Goal: Task Accomplishment & Management: Use online tool/utility

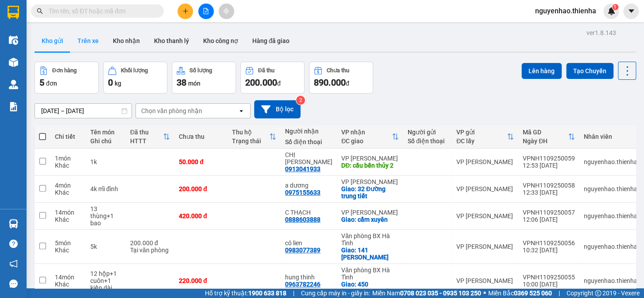
click at [83, 42] on button "Trên xe" at bounding box center [87, 40] width 35 height 21
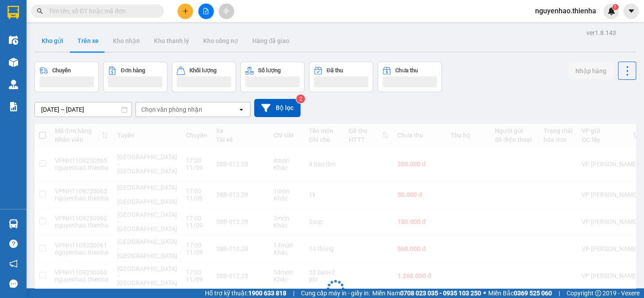
click at [52, 39] on button "Kho gửi" at bounding box center [53, 40] width 36 height 21
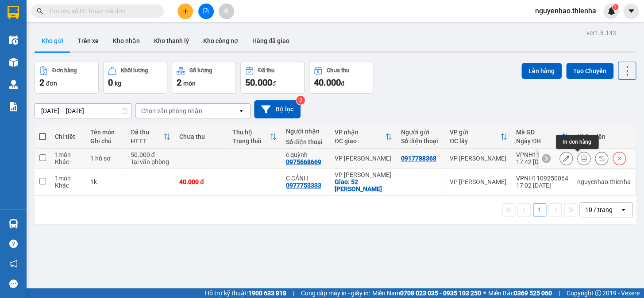
click at [581, 156] on icon at bounding box center [584, 158] width 6 height 6
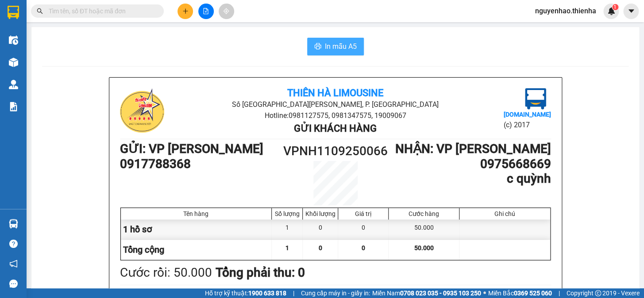
click at [327, 47] on span "In mẫu A5" at bounding box center [341, 46] width 32 height 11
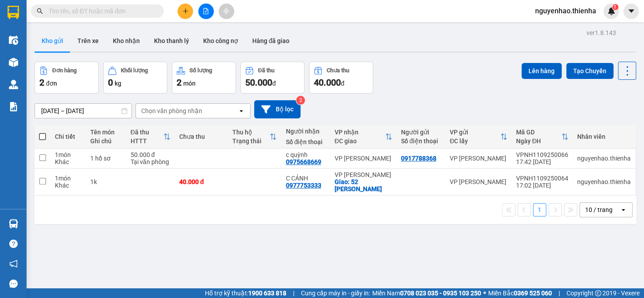
click at [110, 243] on div "ver 1.8.143 Kho gửi Trên xe Kho nhận Kho thanh lý Kho công nợ Hàng đã giao Đơn …" at bounding box center [335, 176] width 609 height 298
click at [94, 40] on button "Trên xe" at bounding box center [87, 40] width 35 height 21
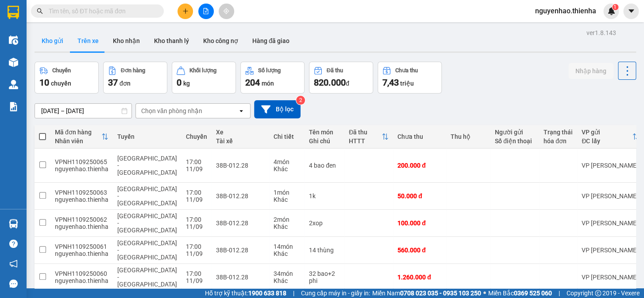
click at [54, 40] on button "Kho gửi" at bounding box center [53, 40] width 36 height 21
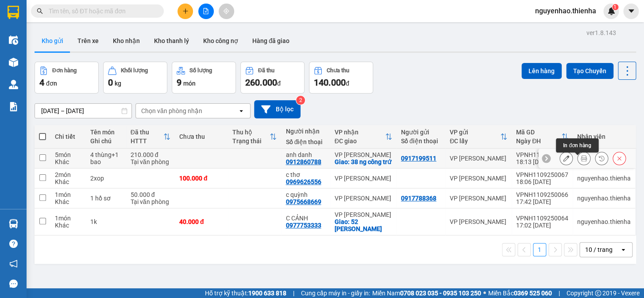
click at [581, 161] on icon at bounding box center [584, 158] width 6 height 6
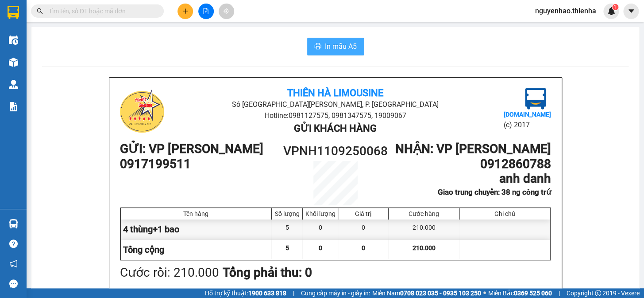
click at [342, 48] on span "In mẫu A5" at bounding box center [341, 46] width 32 height 11
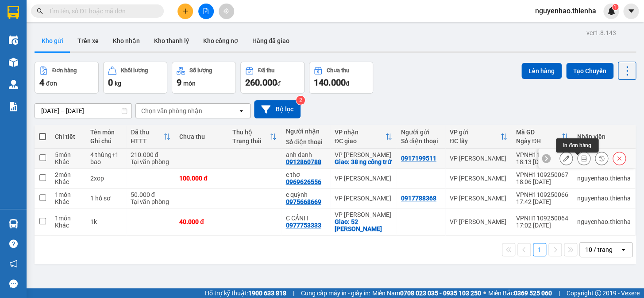
click at [581, 161] on icon at bounding box center [584, 158] width 6 height 6
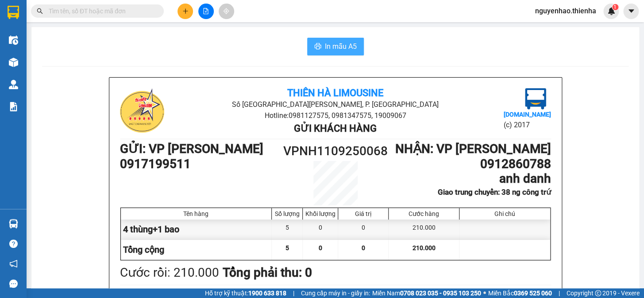
click at [345, 43] on span "In mẫu A5" at bounding box center [341, 46] width 32 height 11
